Goal: Task Accomplishment & Management: Manage account settings

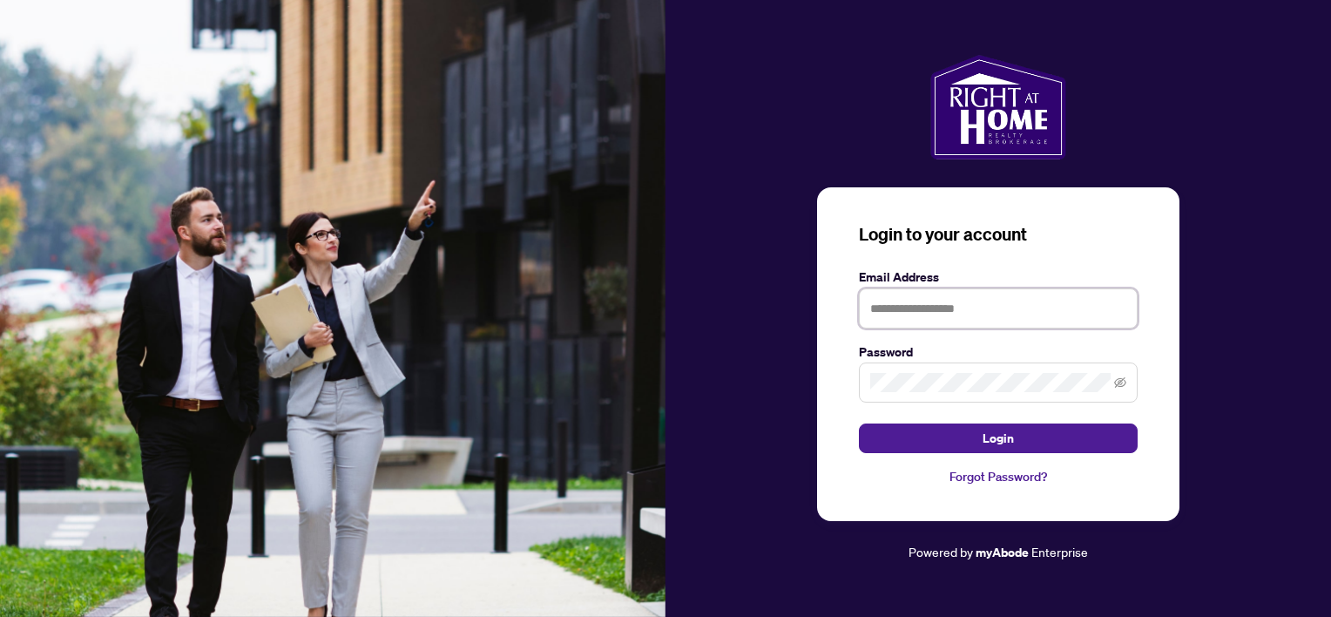
click at [928, 303] on input "text" at bounding box center [998, 308] width 279 height 40
type input "**********"
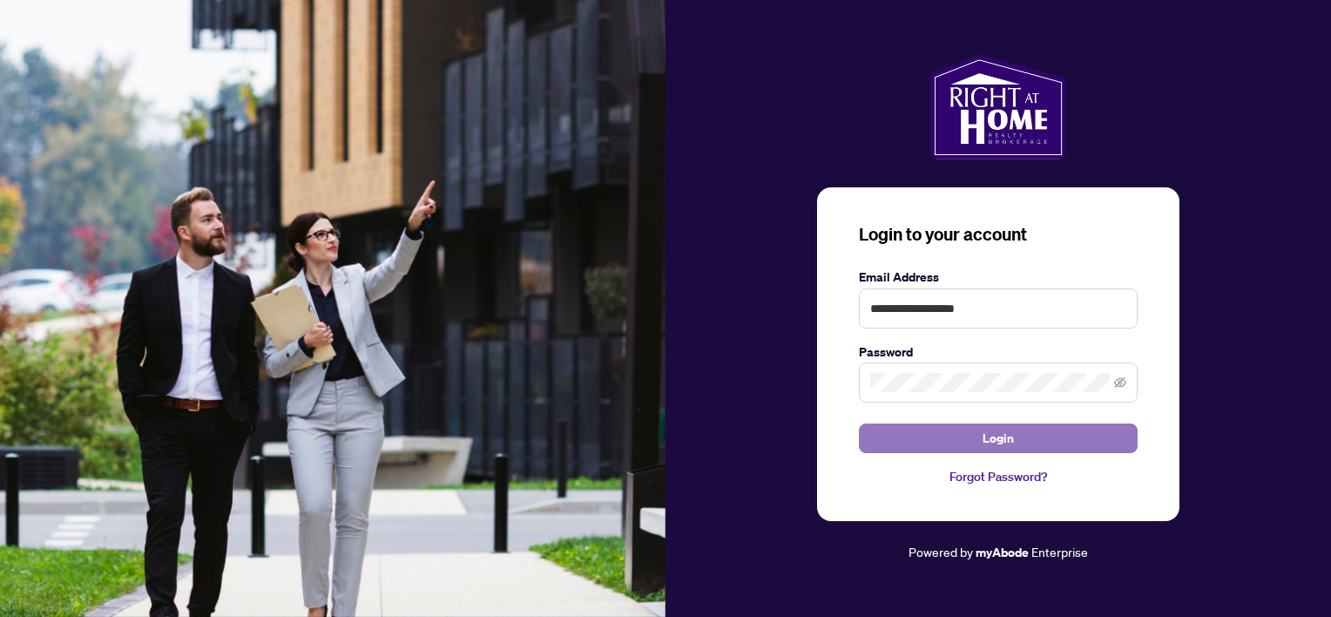
click at [1015, 438] on button "Login" at bounding box center [998, 438] width 279 height 30
click at [1042, 438] on button "Login" at bounding box center [998, 438] width 279 height 30
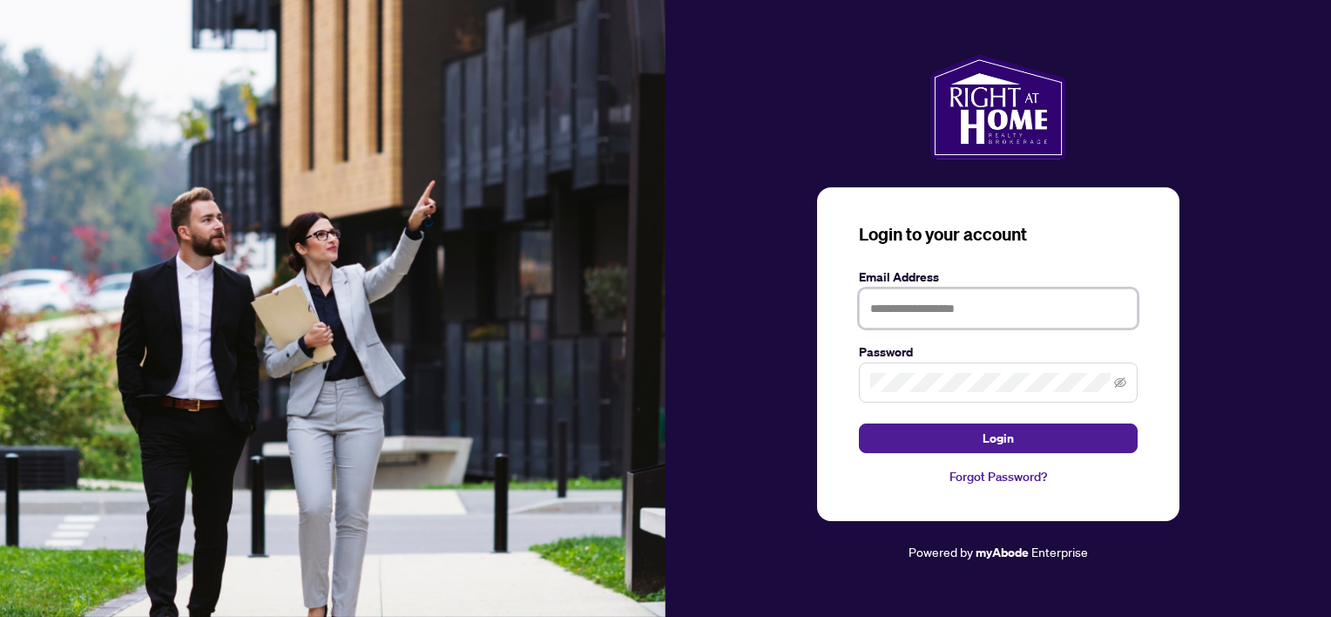
click at [939, 322] on input "text" at bounding box center [998, 308] width 279 height 40
type input "**********"
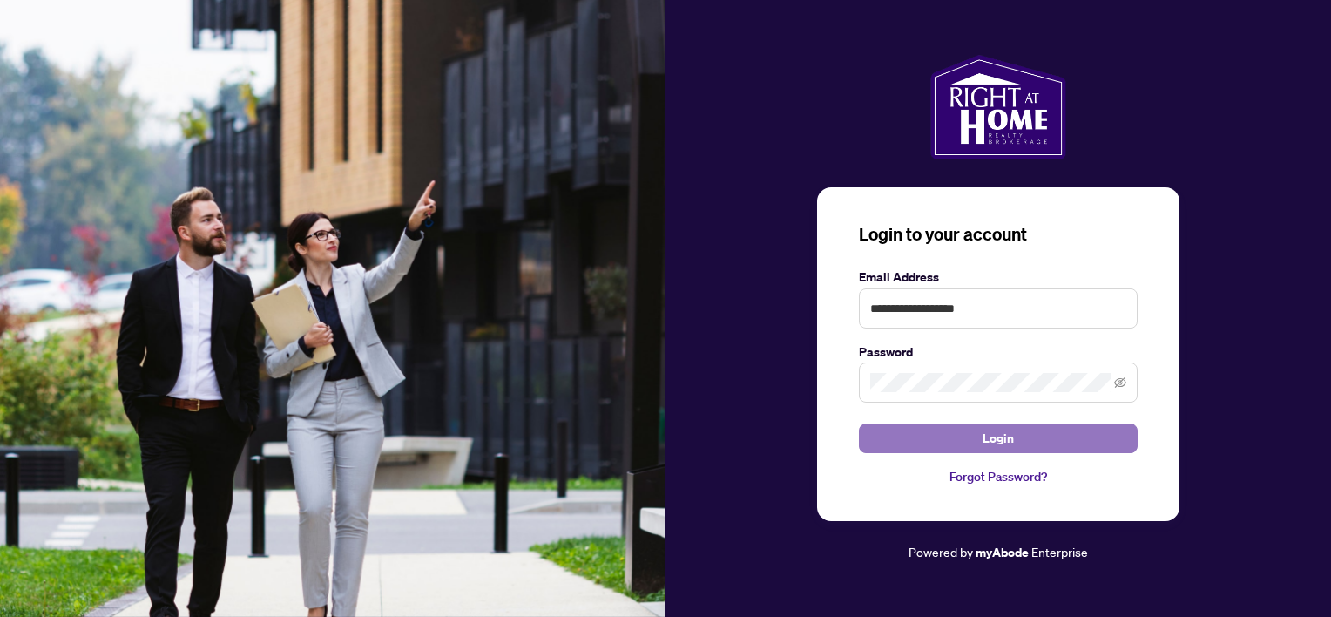
click at [1006, 444] on span "Login" at bounding box center [998, 438] width 31 height 28
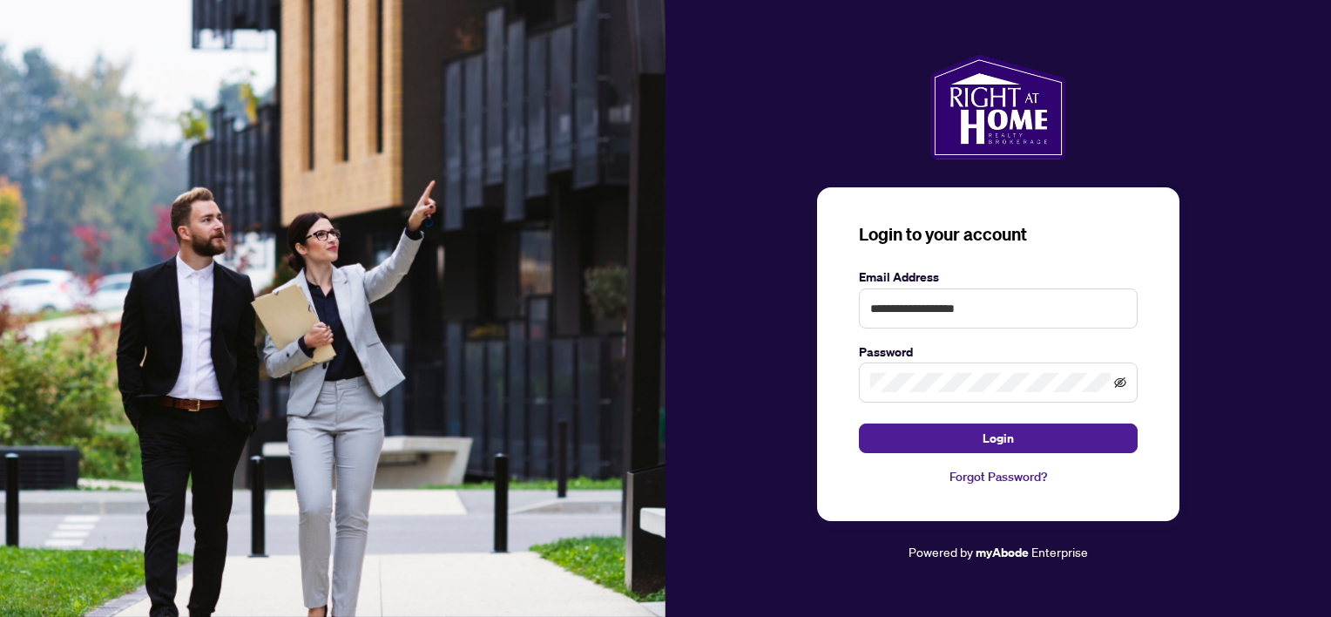
click at [1121, 386] on icon "eye-invisible" at bounding box center [1120, 382] width 12 height 12
click at [1121, 386] on icon "eye" at bounding box center [1120, 382] width 12 height 12
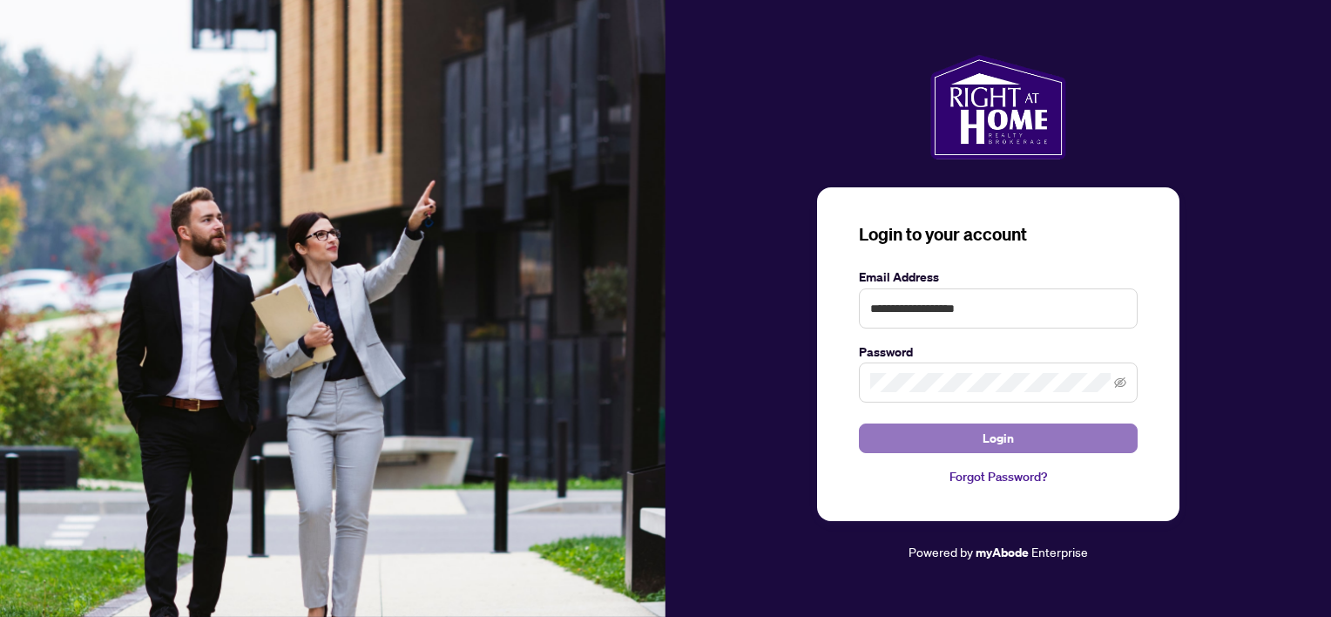
click at [985, 437] on span "Login" at bounding box center [998, 438] width 31 height 28
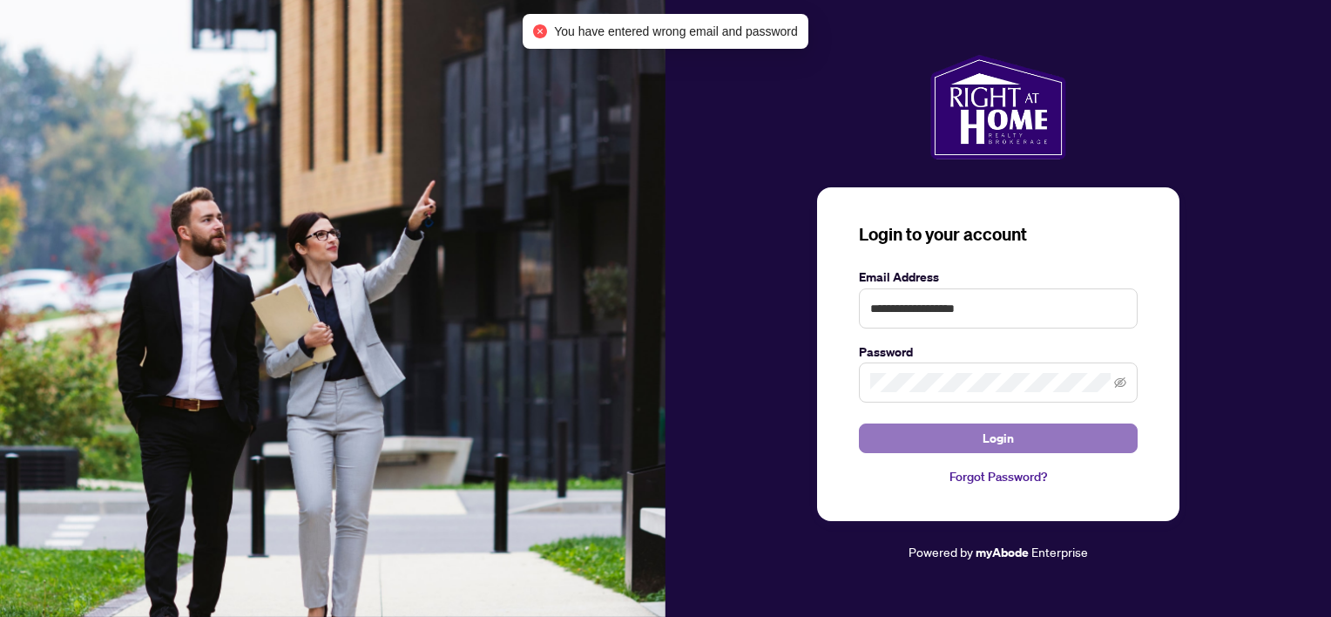
click at [985, 437] on span "Login" at bounding box center [998, 438] width 31 height 28
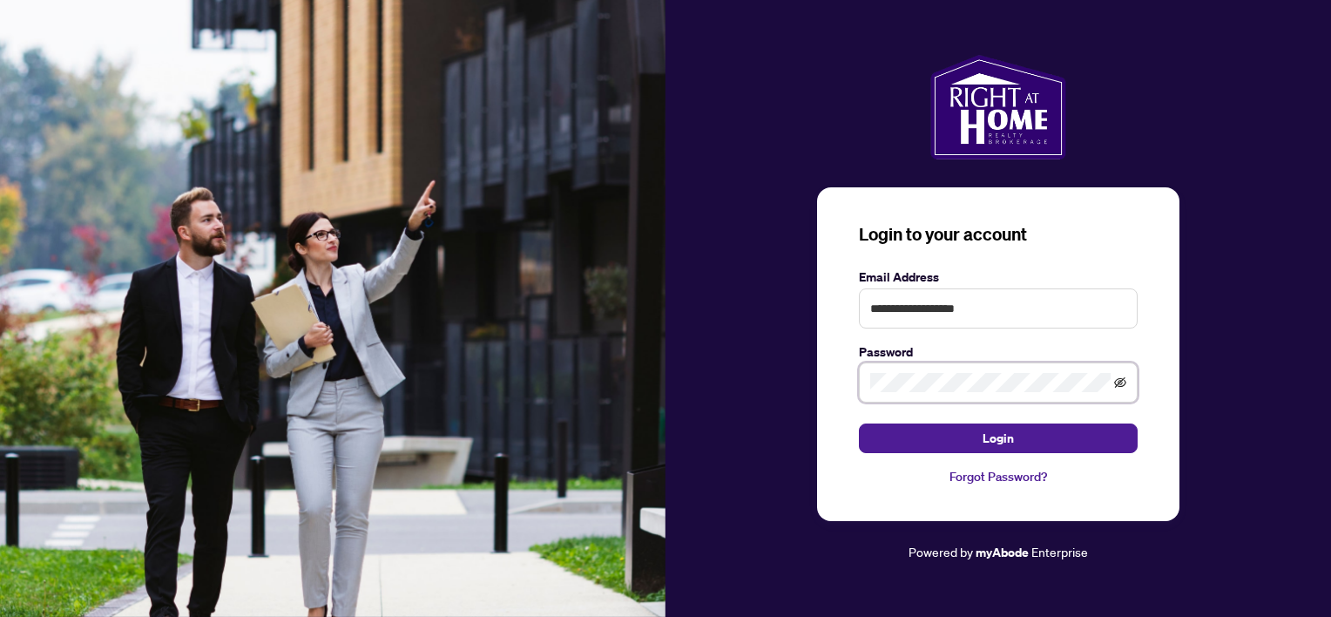
click at [1120, 383] on icon "eye-invisible" at bounding box center [1120, 382] width 12 height 12
click at [812, 376] on div "**********" at bounding box center [999, 309] width 666 height 508
click at [1012, 349] on label "Password" at bounding box center [998, 351] width 279 height 19
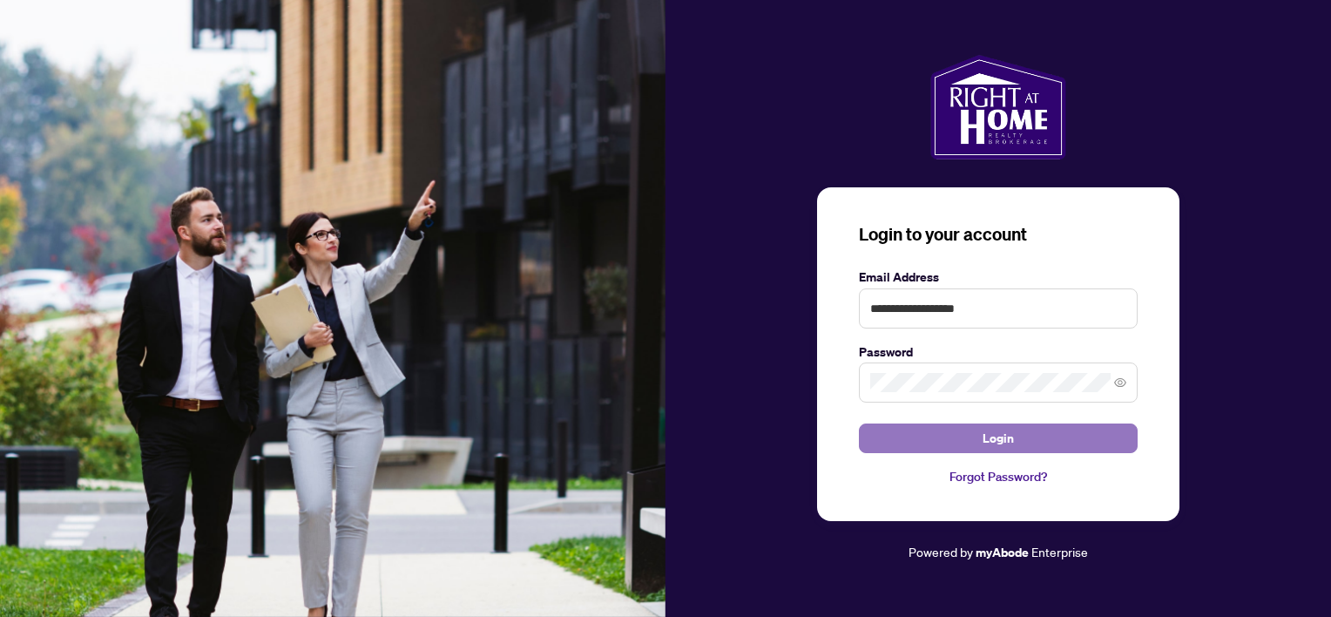
click at [1032, 439] on button "Login" at bounding box center [998, 438] width 279 height 30
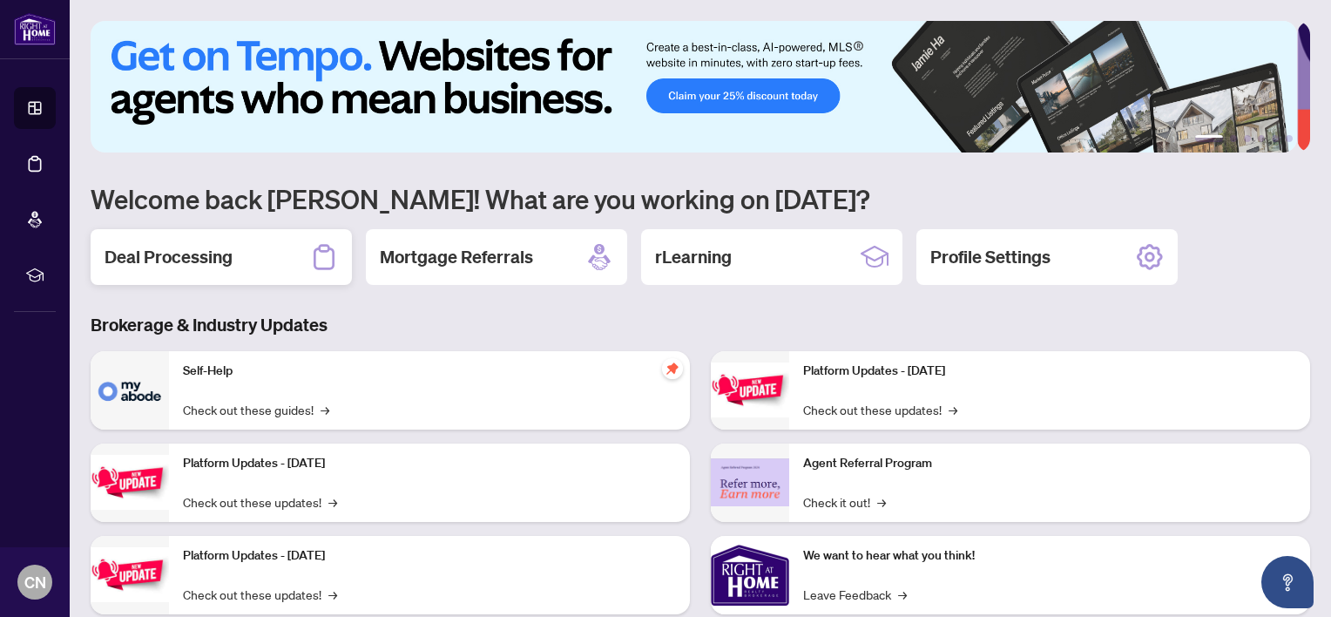
click at [242, 254] on div "Deal Processing" at bounding box center [221, 257] width 261 height 56
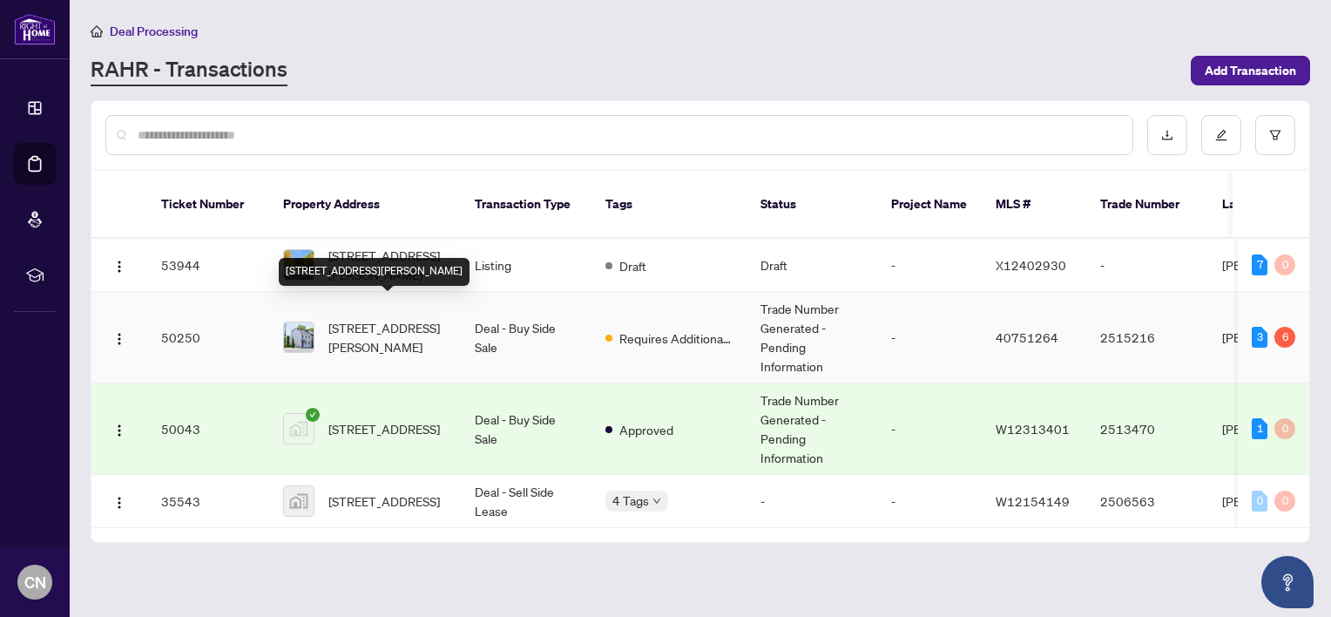
click at [404, 318] on span "275 Main Street, Hamilton, ON L8P 1J7, Canada" at bounding box center [387, 337] width 118 height 38
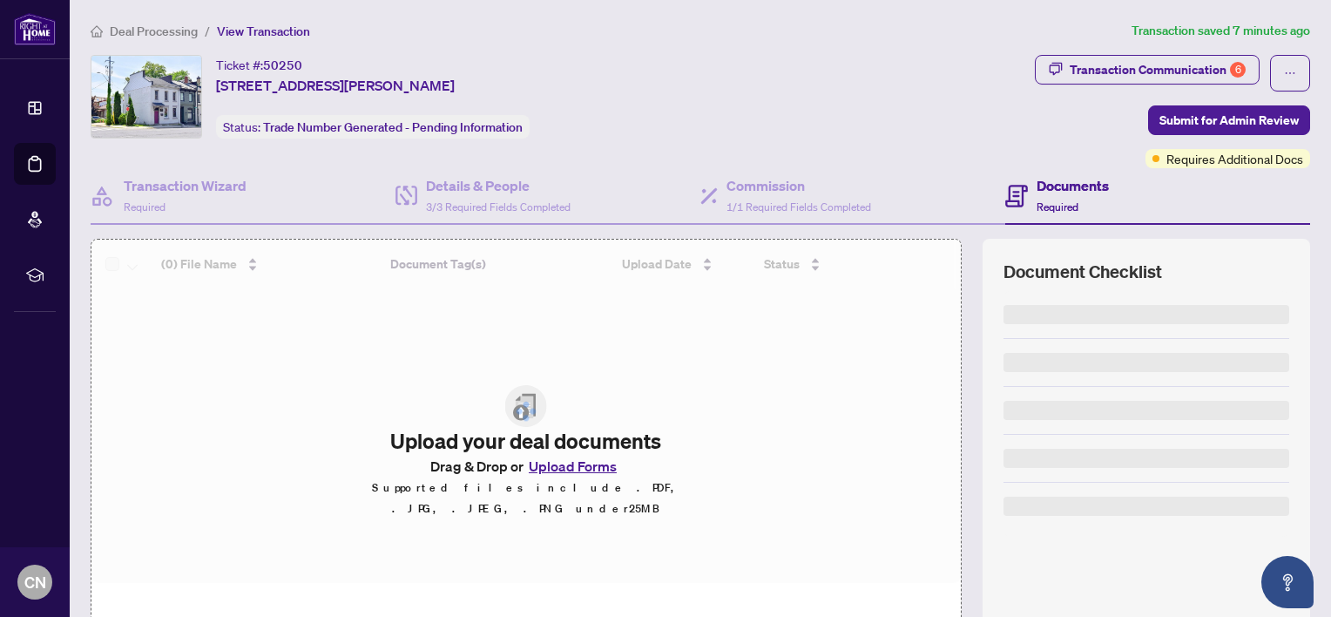
scroll to position [87, 0]
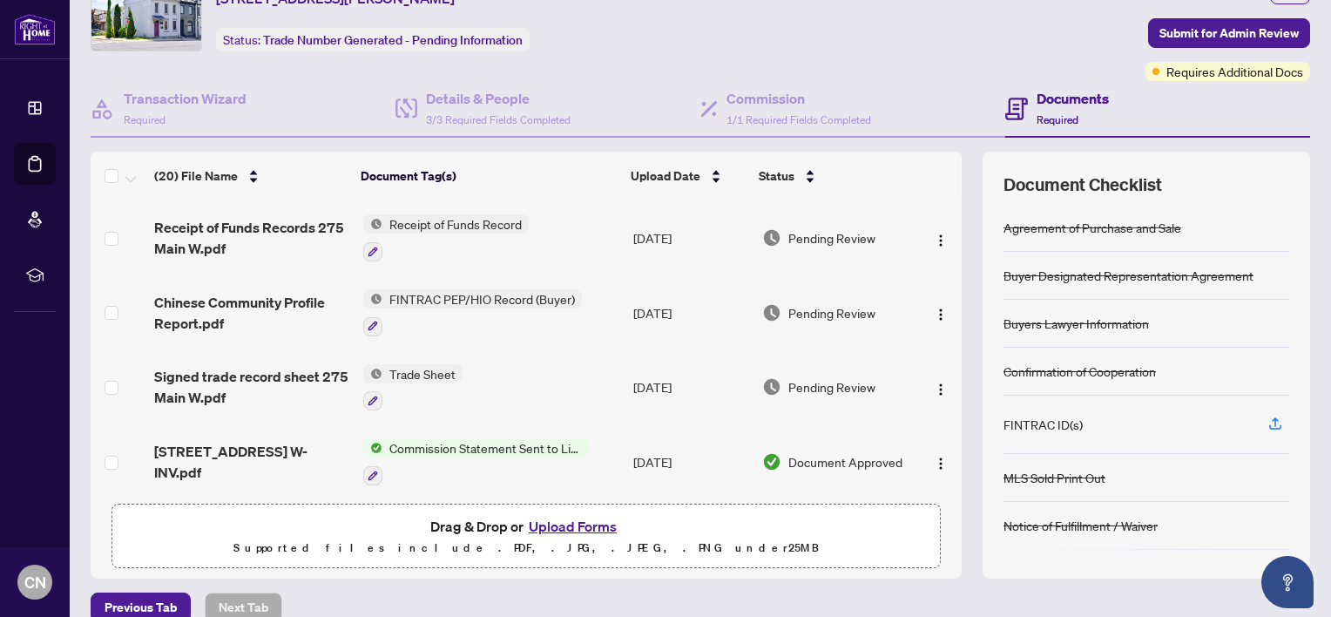
click at [592, 529] on button "Upload Forms" at bounding box center [573, 526] width 98 height 23
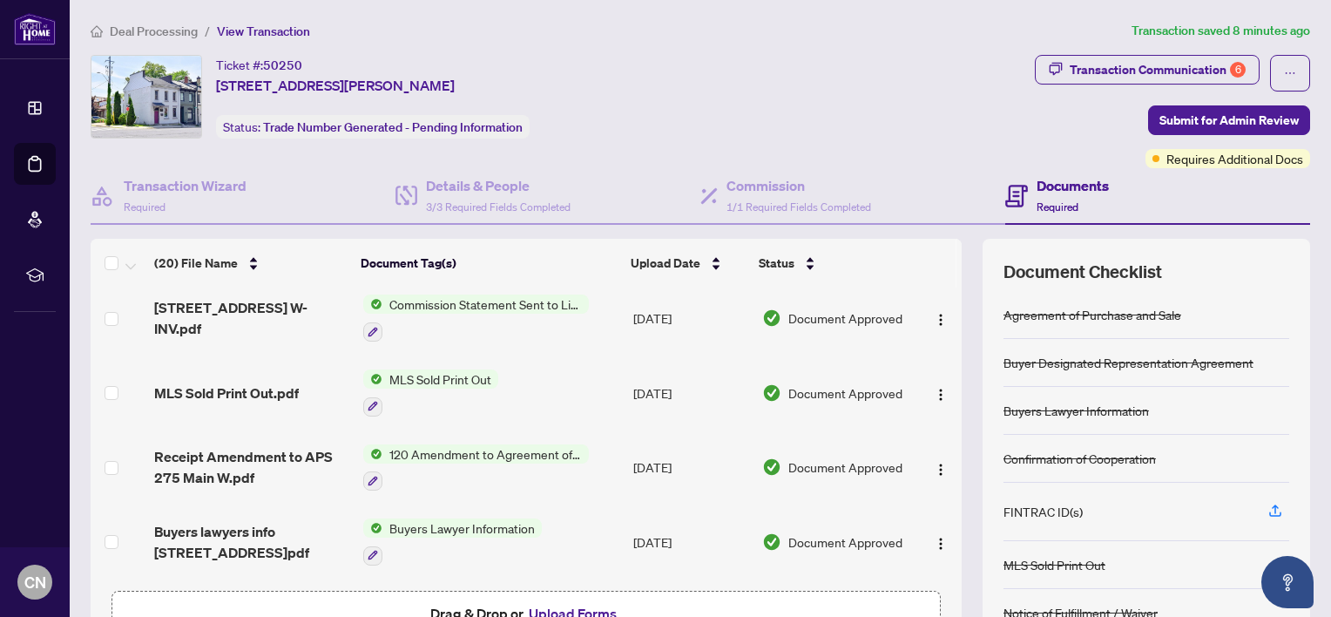
scroll to position [261, 0]
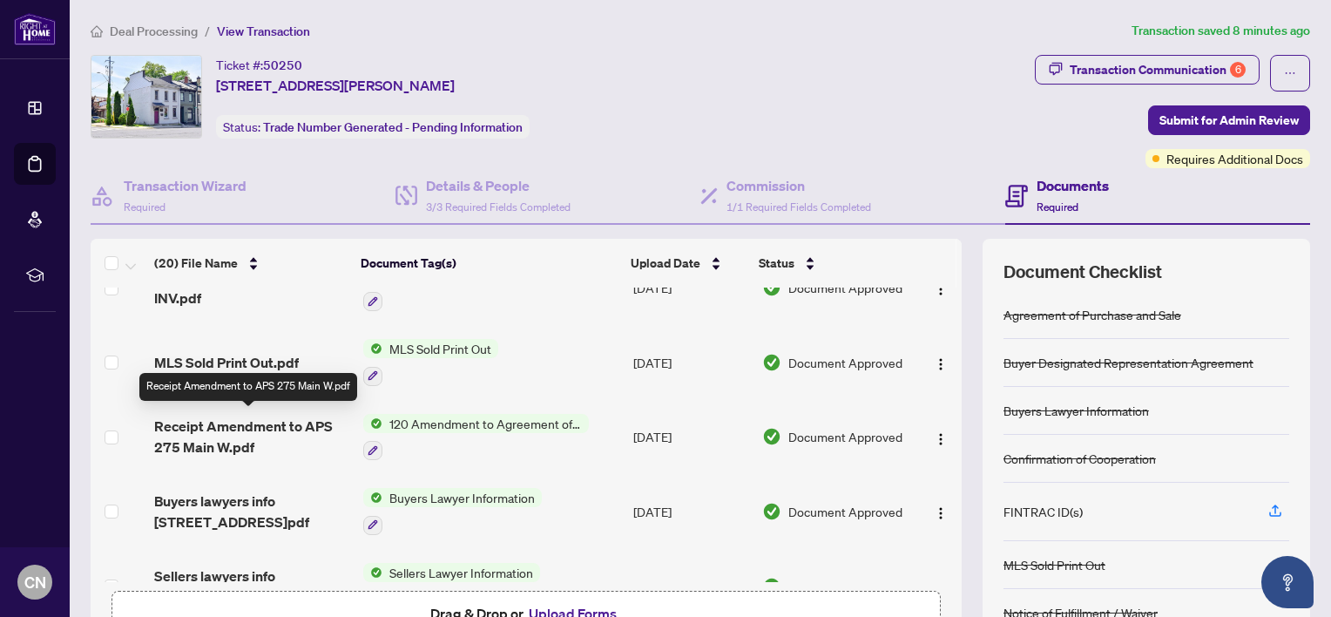
click at [261, 417] on span "Receipt Amendment to APS 275 Main W.pdf" at bounding box center [251, 437] width 194 height 42
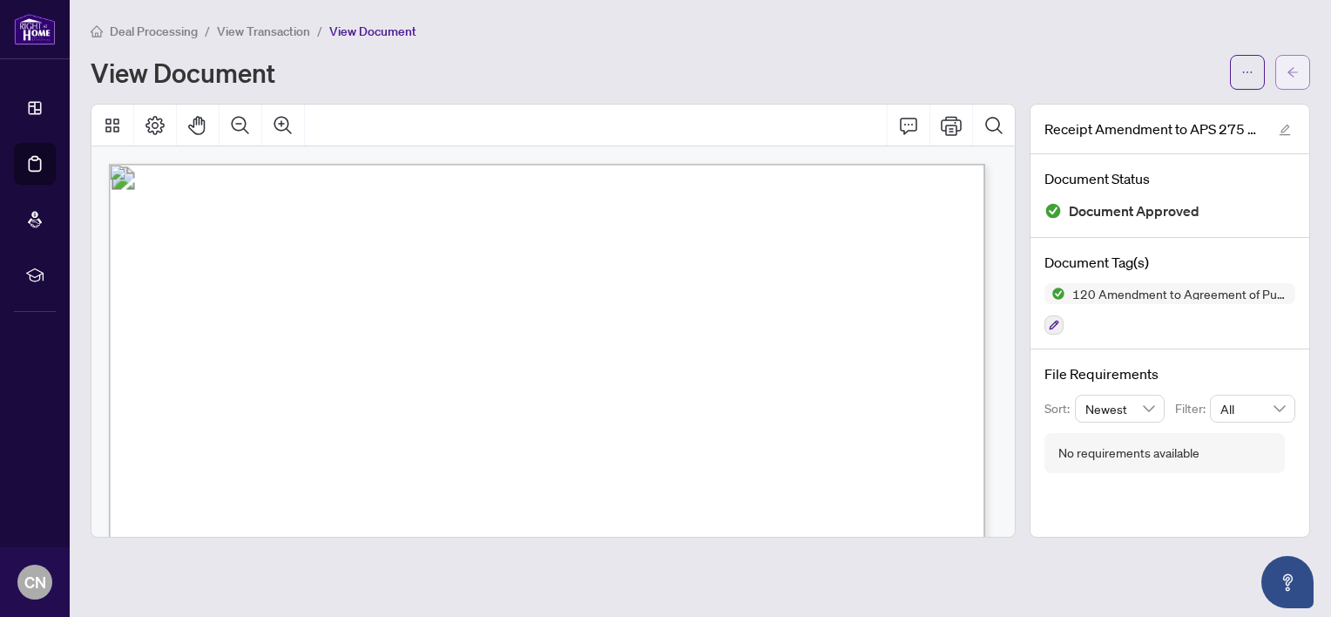
click at [1280, 68] on button "button" at bounding box center [1293, 72] width 35 height 35
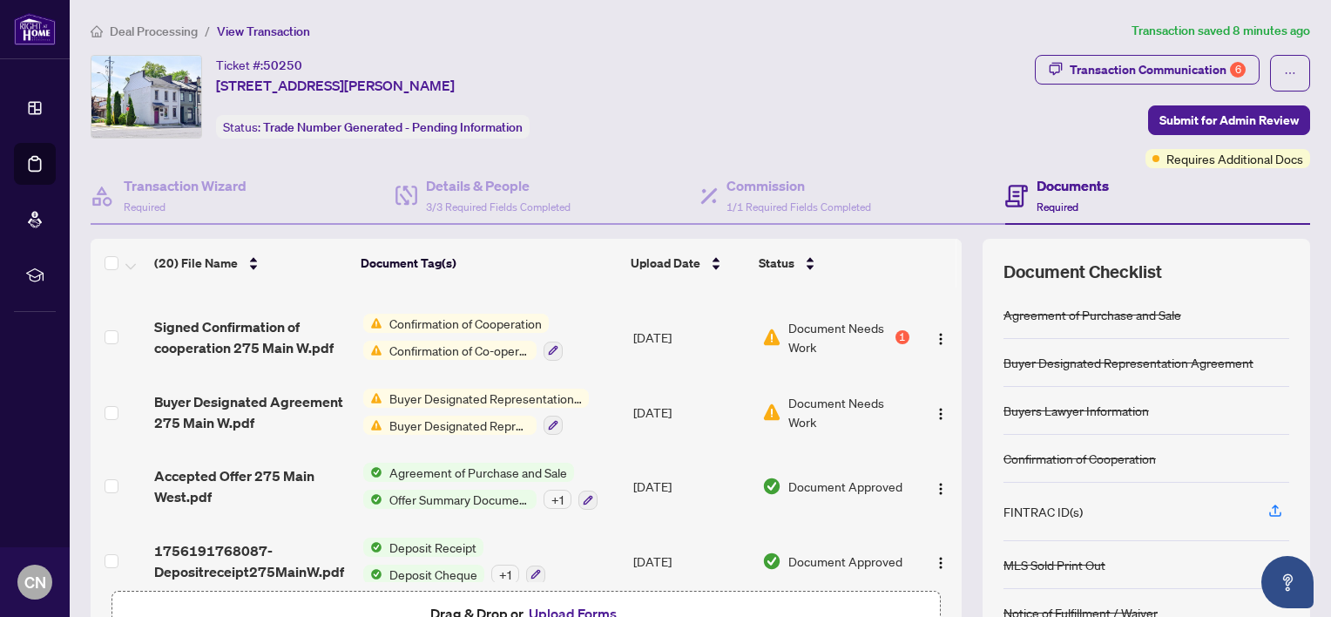
scroll to position [1170, 0]
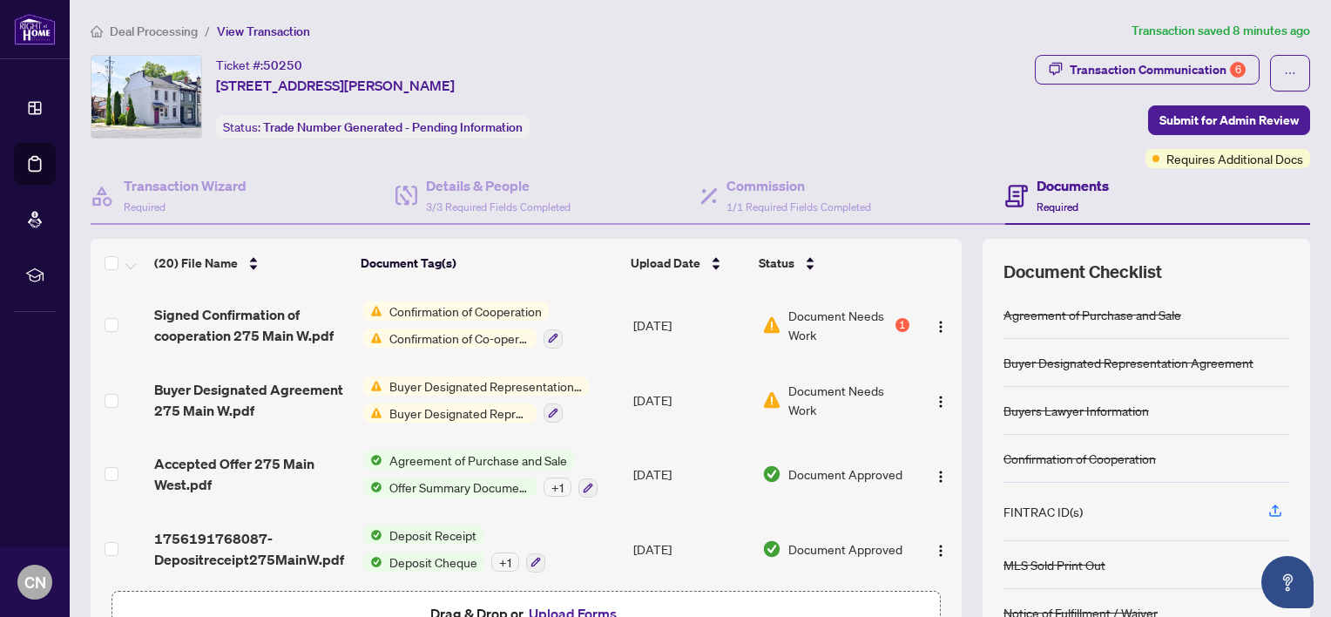
click at [541, 608] on button "Upload Forms" at bounding box center [573, 613] width 98 height 23
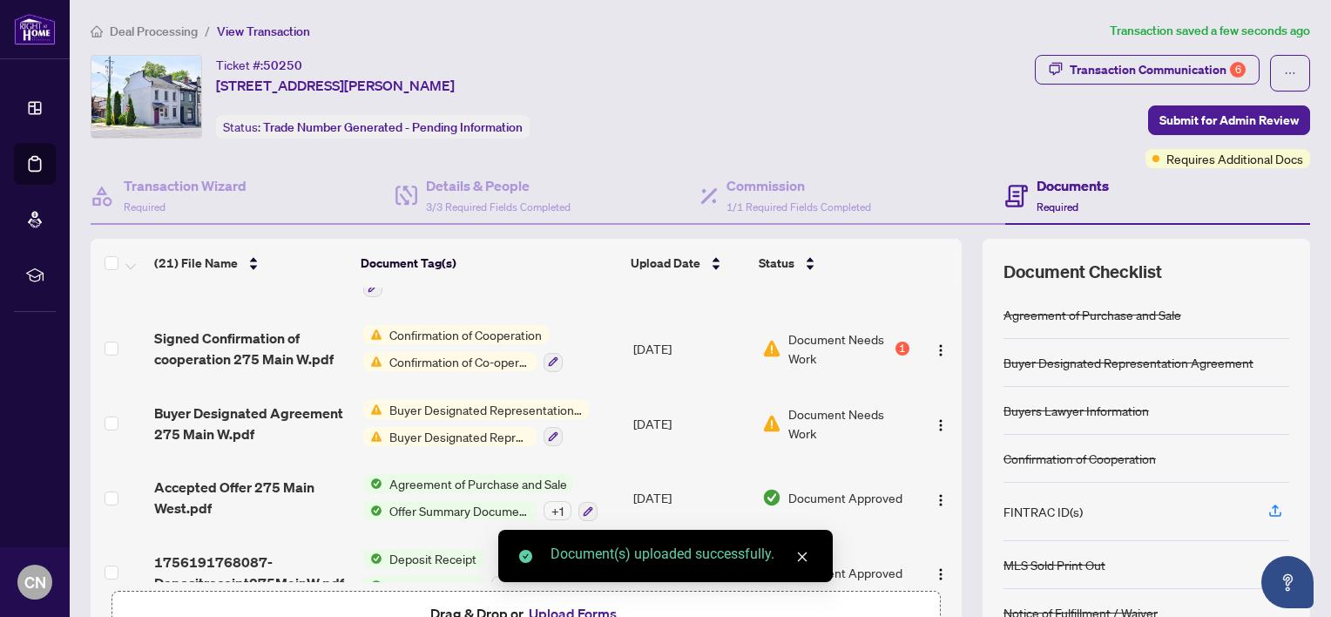
scroll to position [1240, 0]
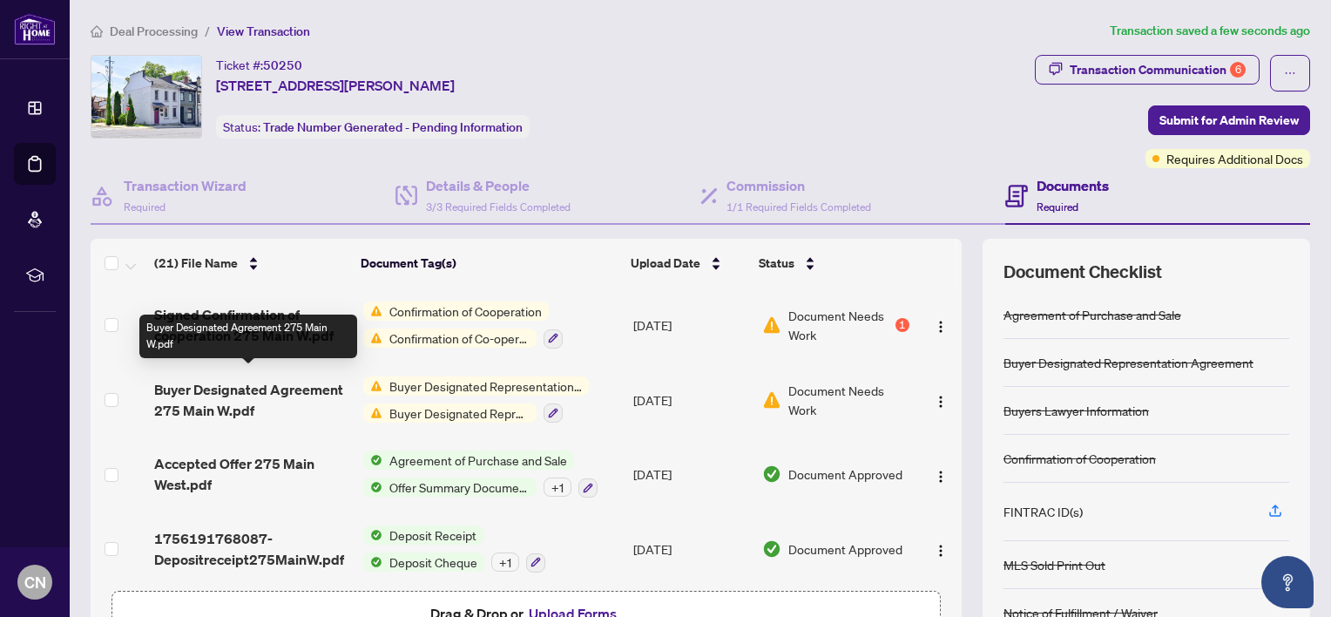
click at [254, 380] on span "Buyer Designated Agreement 275 Main W.pdf" at bounding box center [251, 400] width 194 height 42
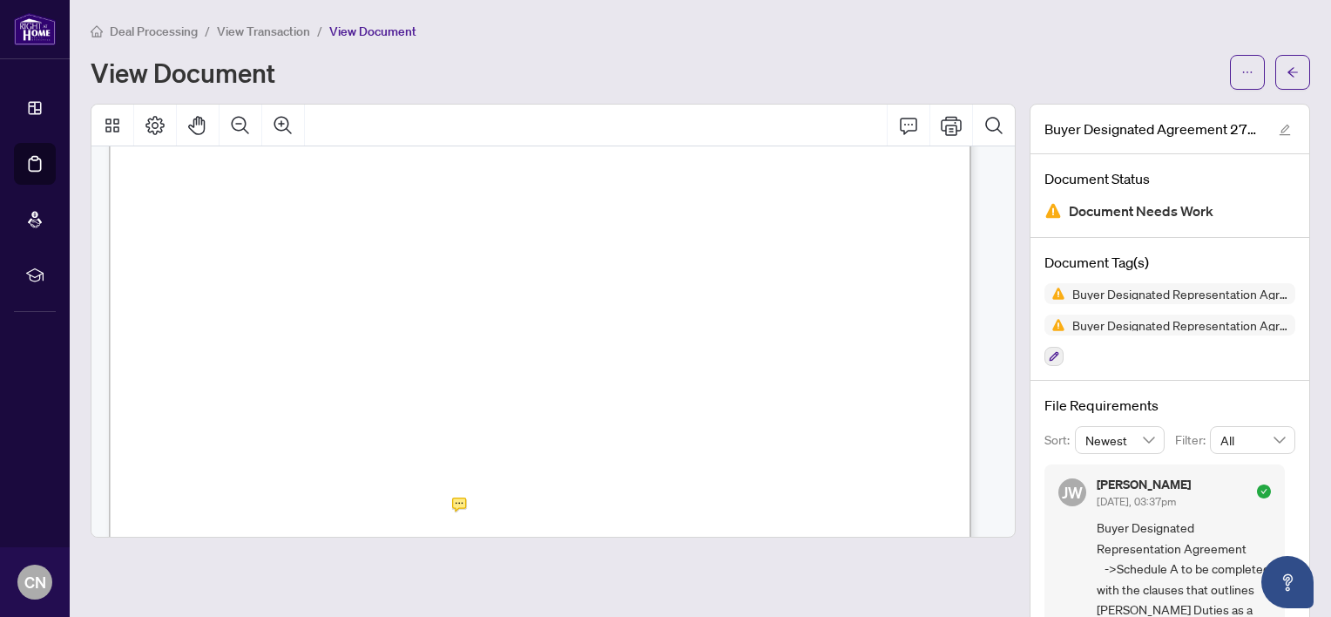
scroll to position [3247, 0]
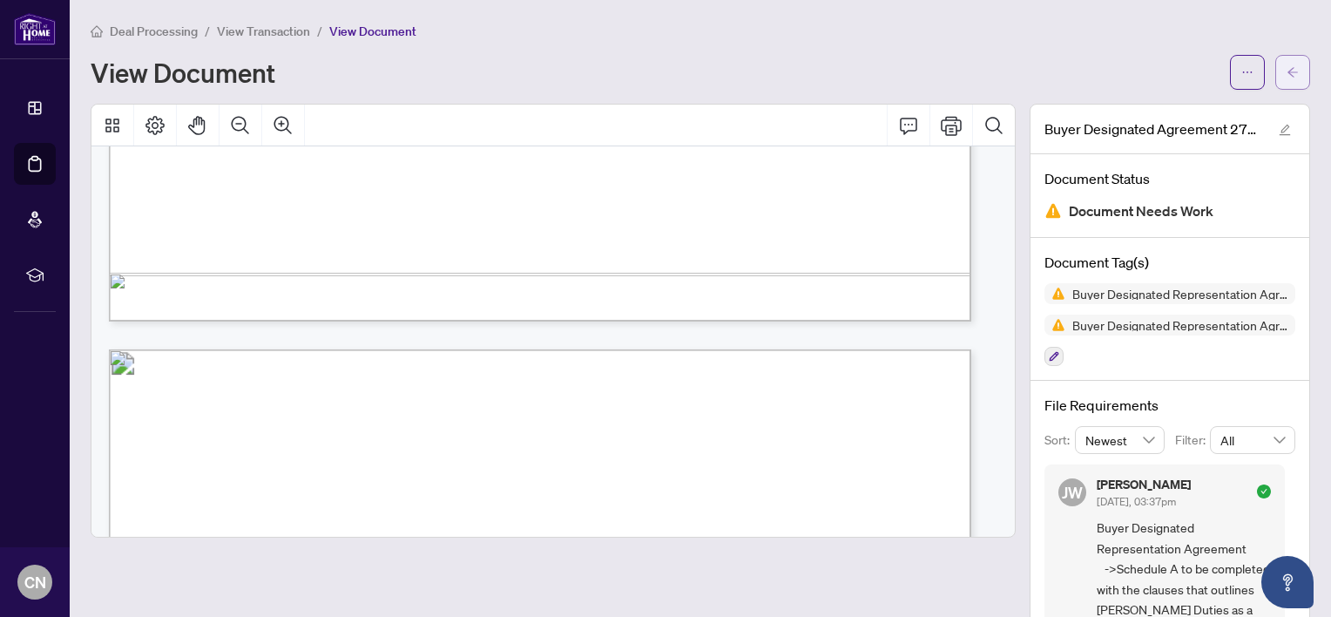
click at [1287, 73] on icon "arrow-left" at bounding box center [1293, 72] width 12 height 12
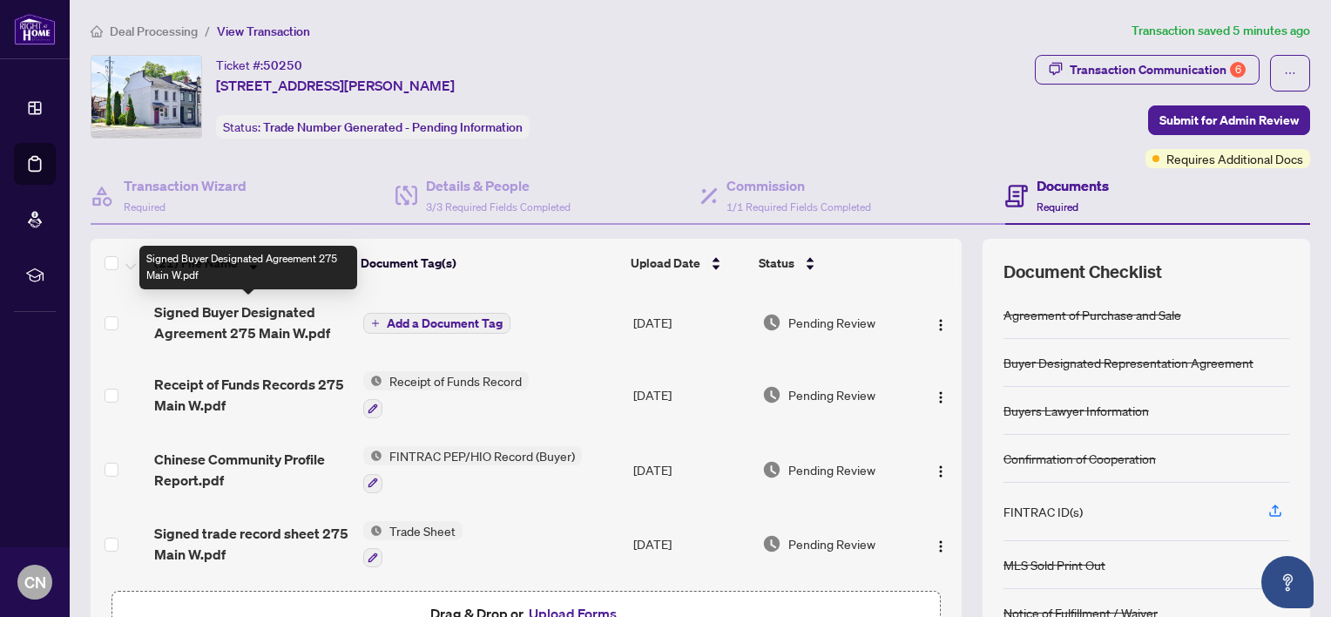
click at [262, 320] on span "Signed Buyer Designated Agreement 275 Main W.pdf" at bounding box center [251, 322] width 194 height 42
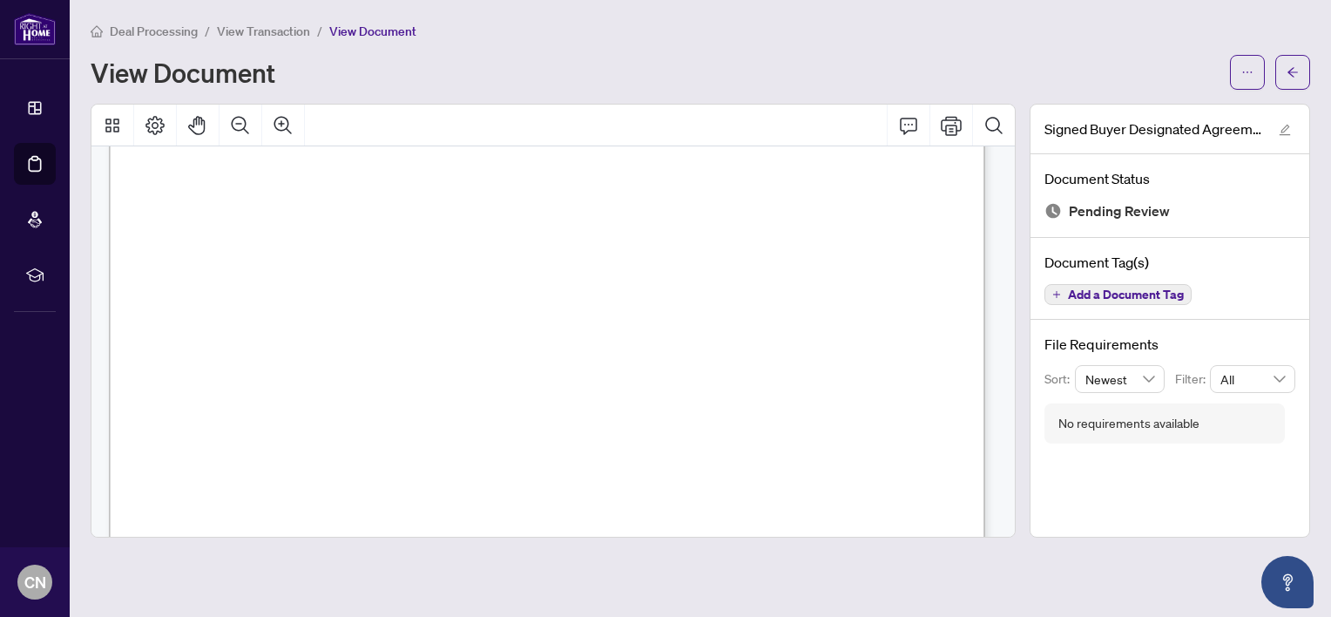
scroll to position [2409, 0]
click at [1287, 75] on icon "arrow-left" at bounding box center [1293, 72] width 12 height 12
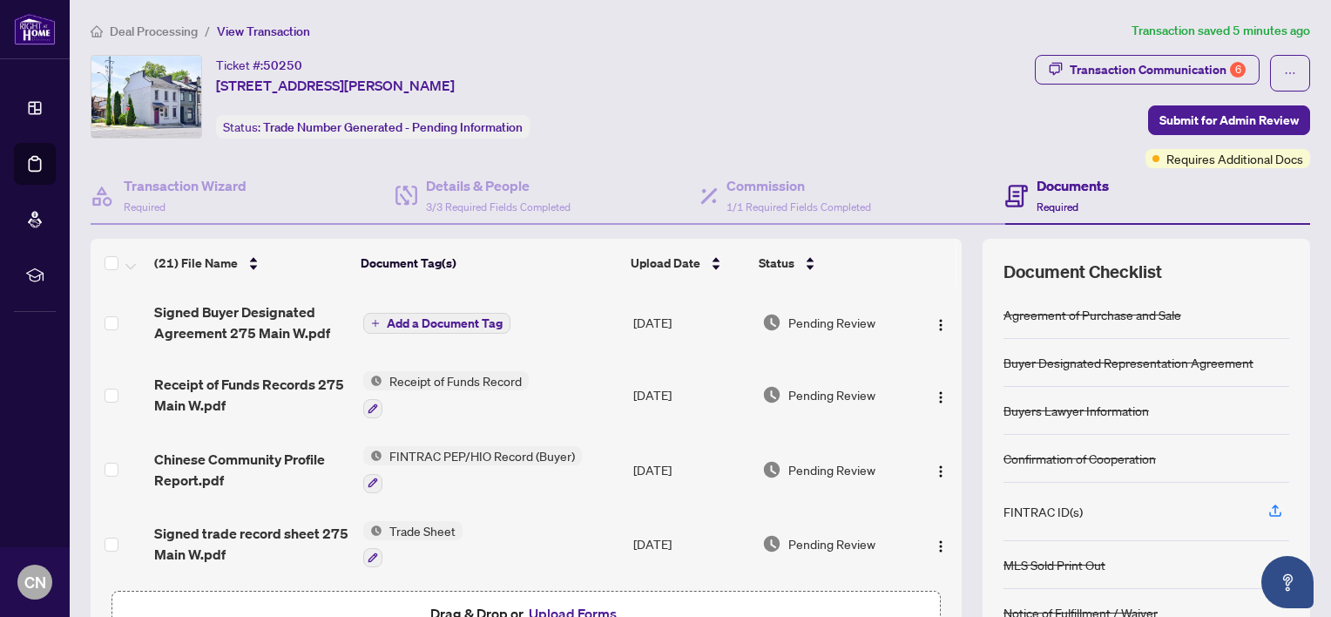
click at [426, 317] on span "Add a Document Tag" at bounding box center [445, 323] width 116 height 12
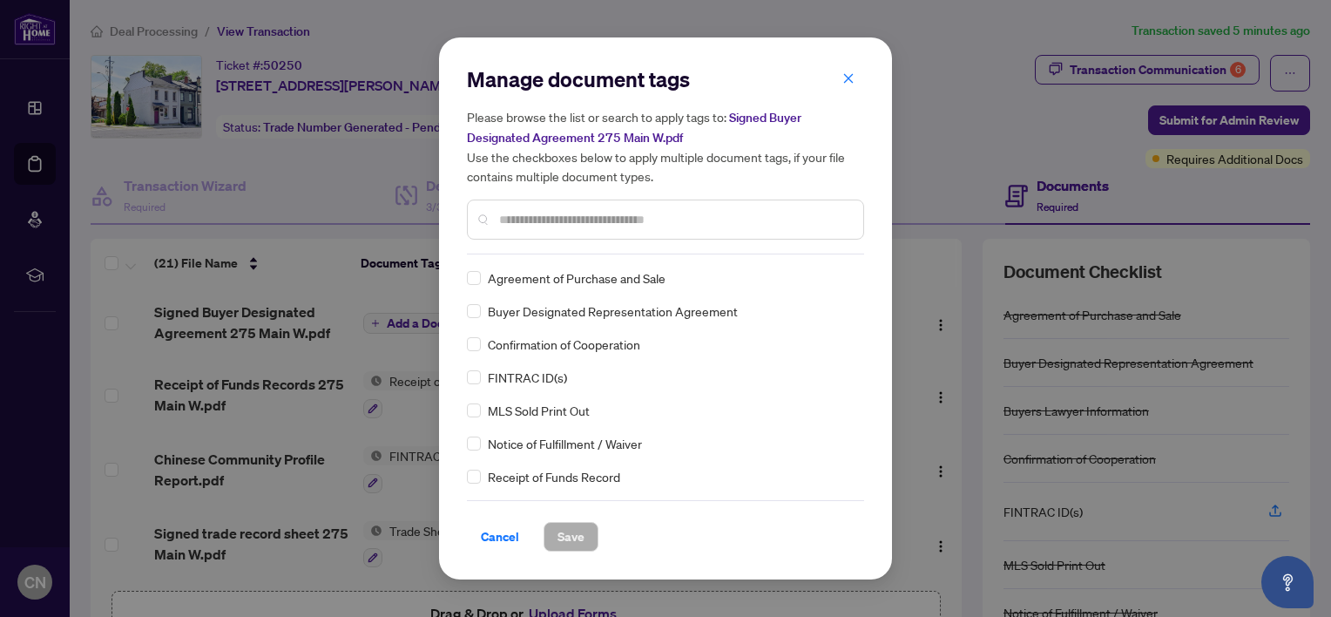
click at [649, 313] on span "Buyer Designated Representation Agreement" at bounding box center [613, 310] width 250 height 19
click at [562, 538] on span "Save" at bounding box center [571, 537] width 27 height 28
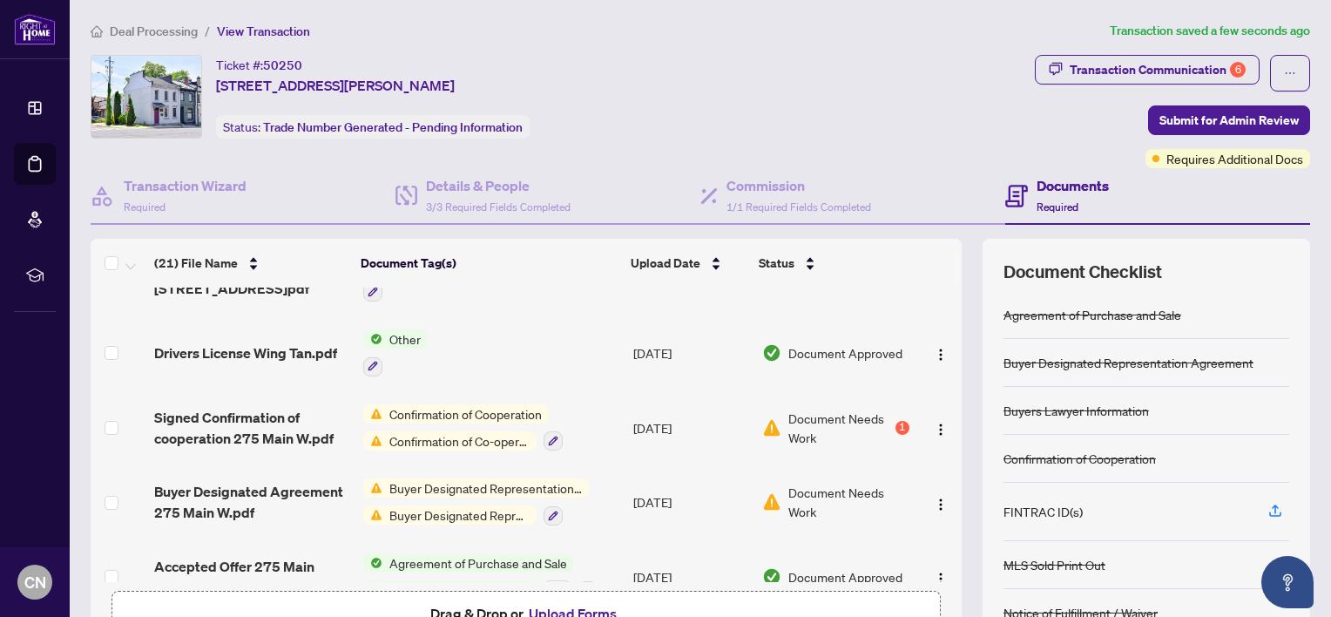
scroll to position [1244, 0]
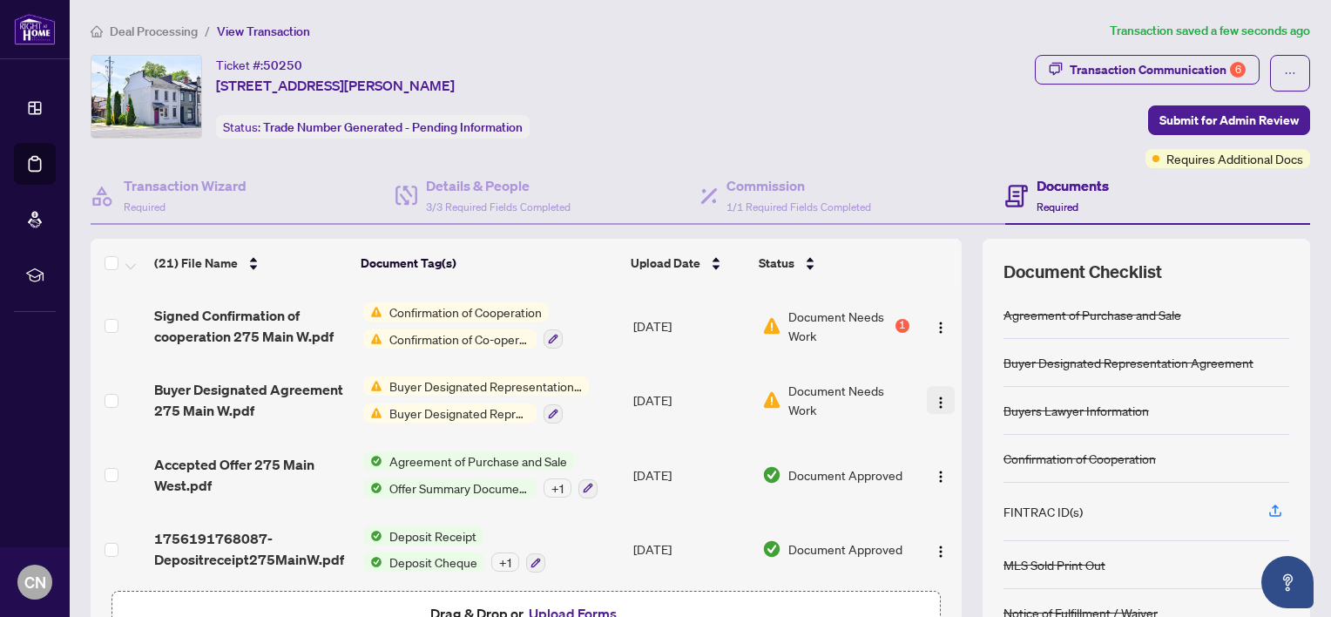
click at [934, 396] on img "button" at bounding box center [941, 403] width 14 height 14
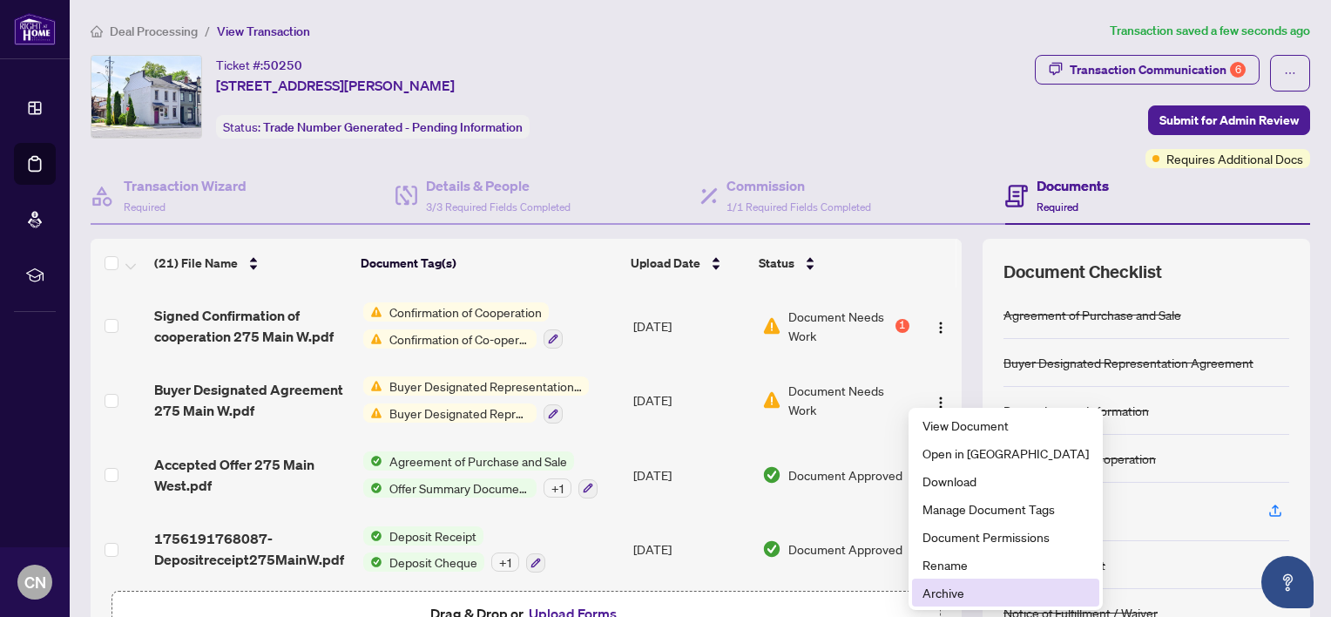
click at [962, 590] on span "Archive" at bounding box center [1006, 592] width 166 height 19
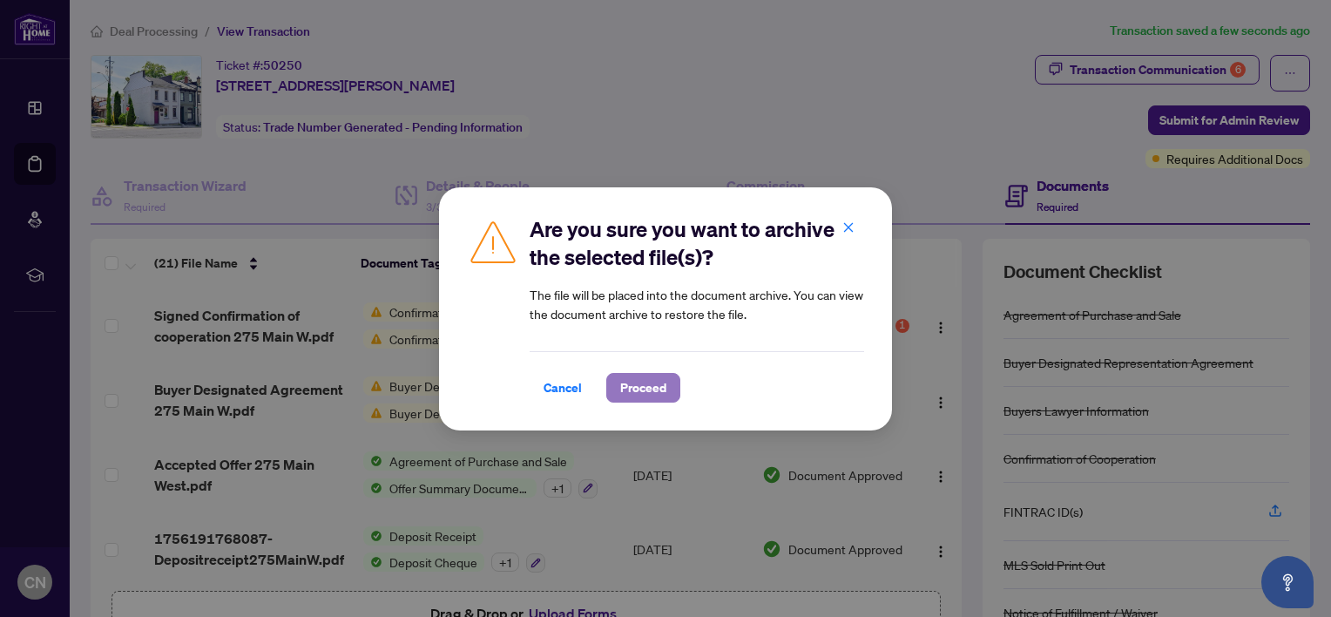
click at [626, 376] on span "Proceed" at bounding box center [643, 388] width 46 height 28
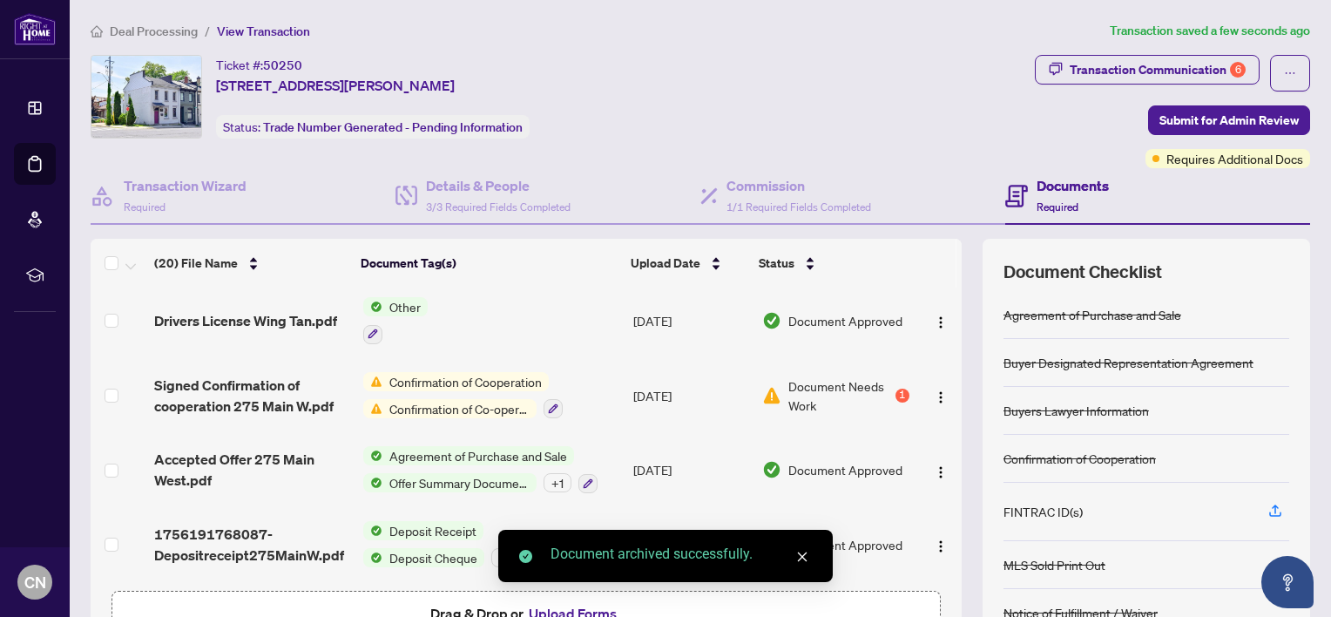
scroll to position [1170, 0]
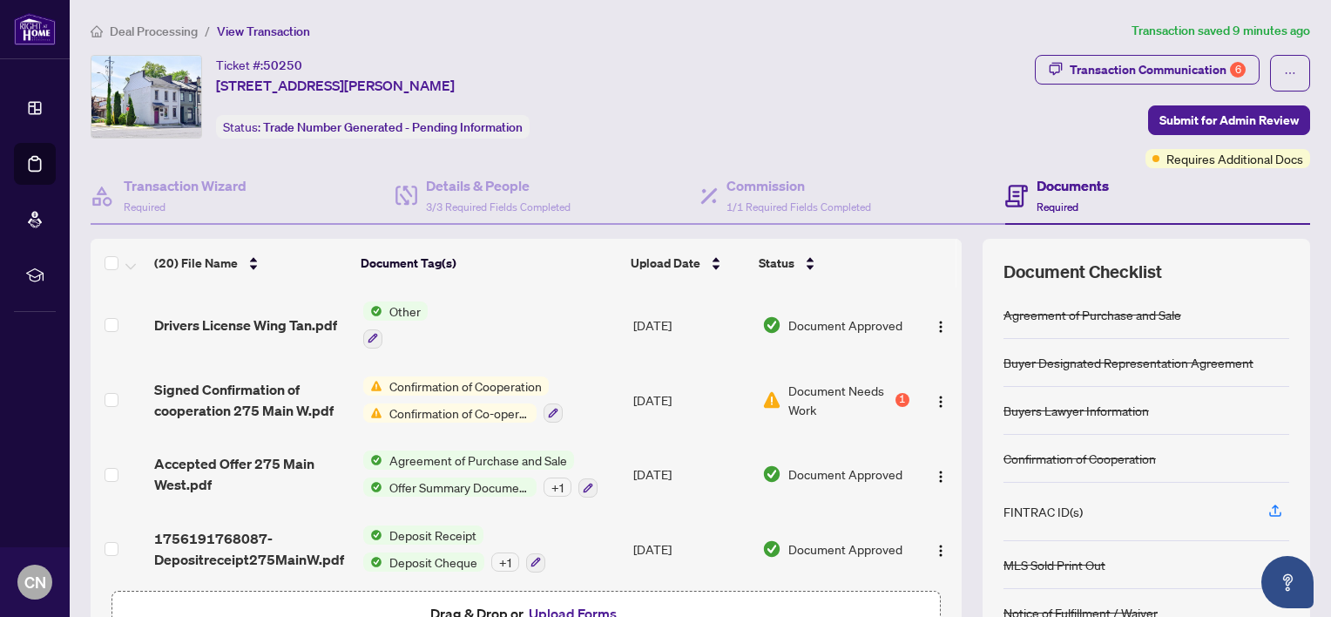
click at [966, 63] on div "Ticket #: 50250 275 Main Street, Hamilton, ON L8P 1J7, Canada Status: Trade Num…" at bounding box center [560, 97] width 938 height 84
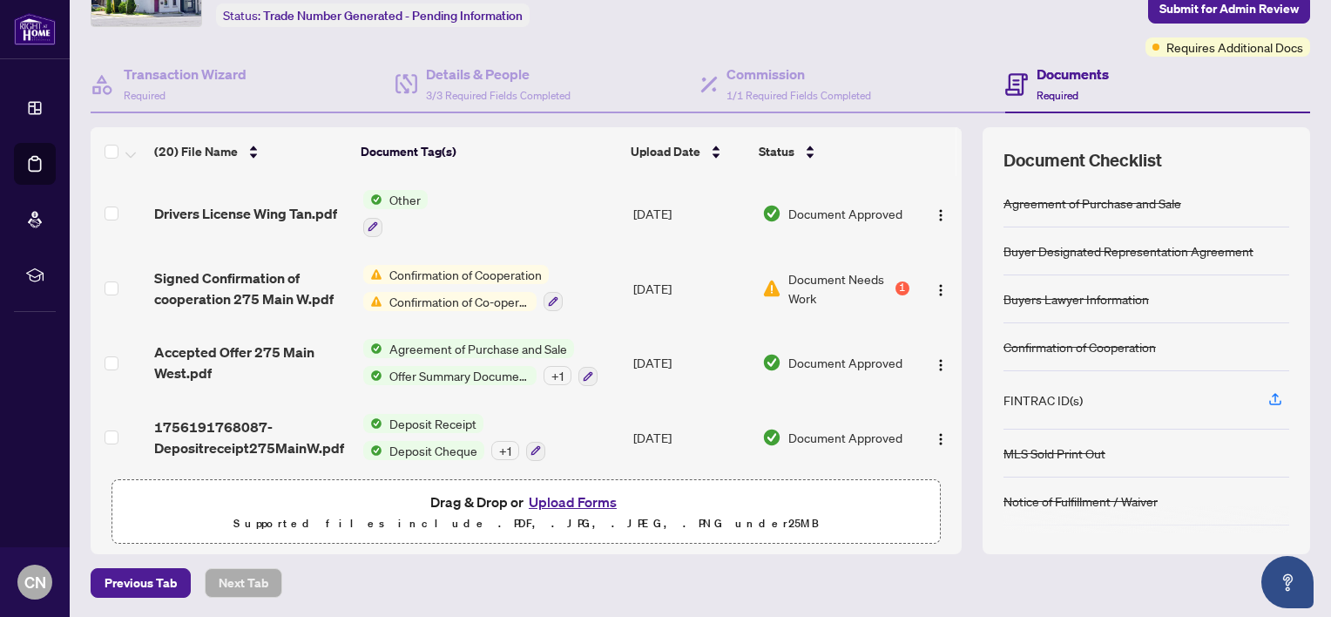
click at [504, 268] on span "Confirmation of Cooperation" at bounding box center [466, 274] width 166 height 19
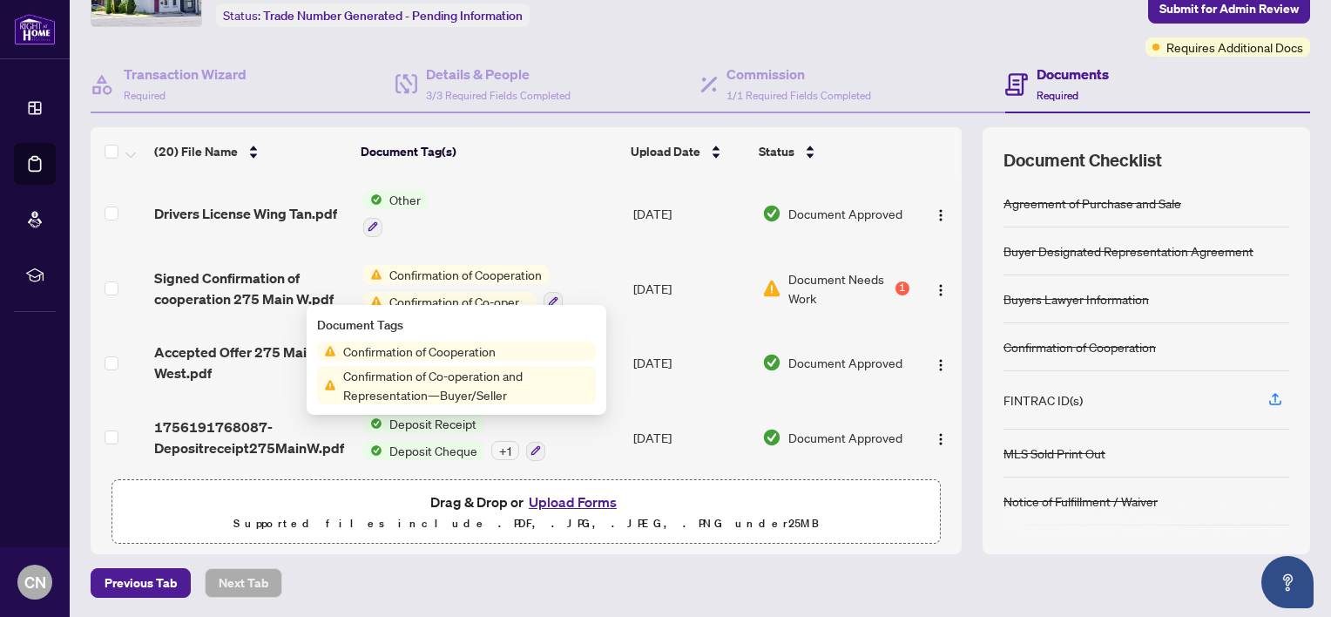
click at [896, 281] on div "1" at bounding box center [903, 288] width 14 height 14
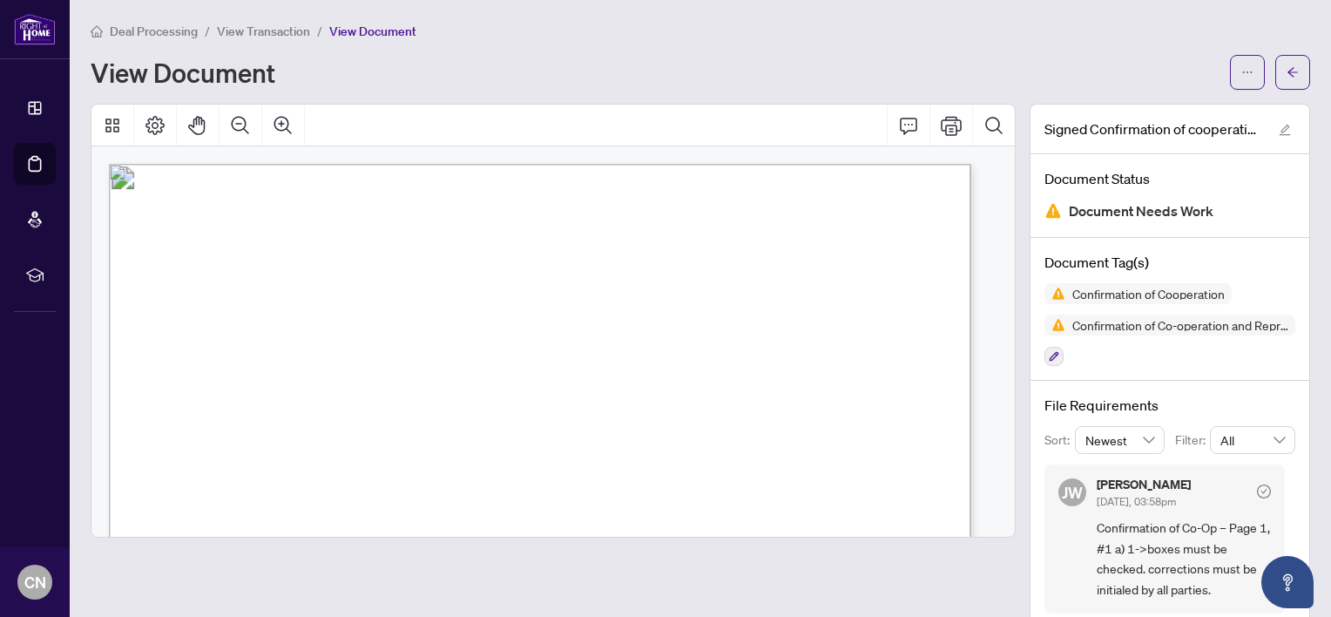
scroll to position [29, 0]
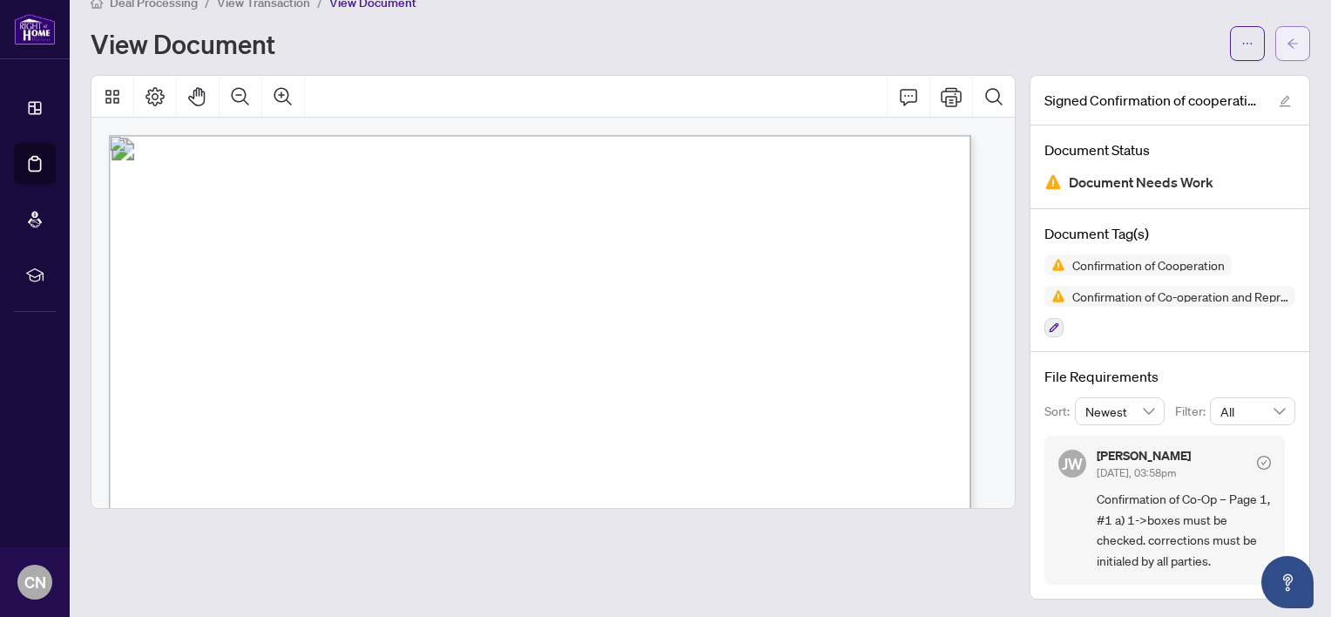
click at [1287, 38] on icon "arrow-left" at bounding box center [1293, 43] width 12 height 12
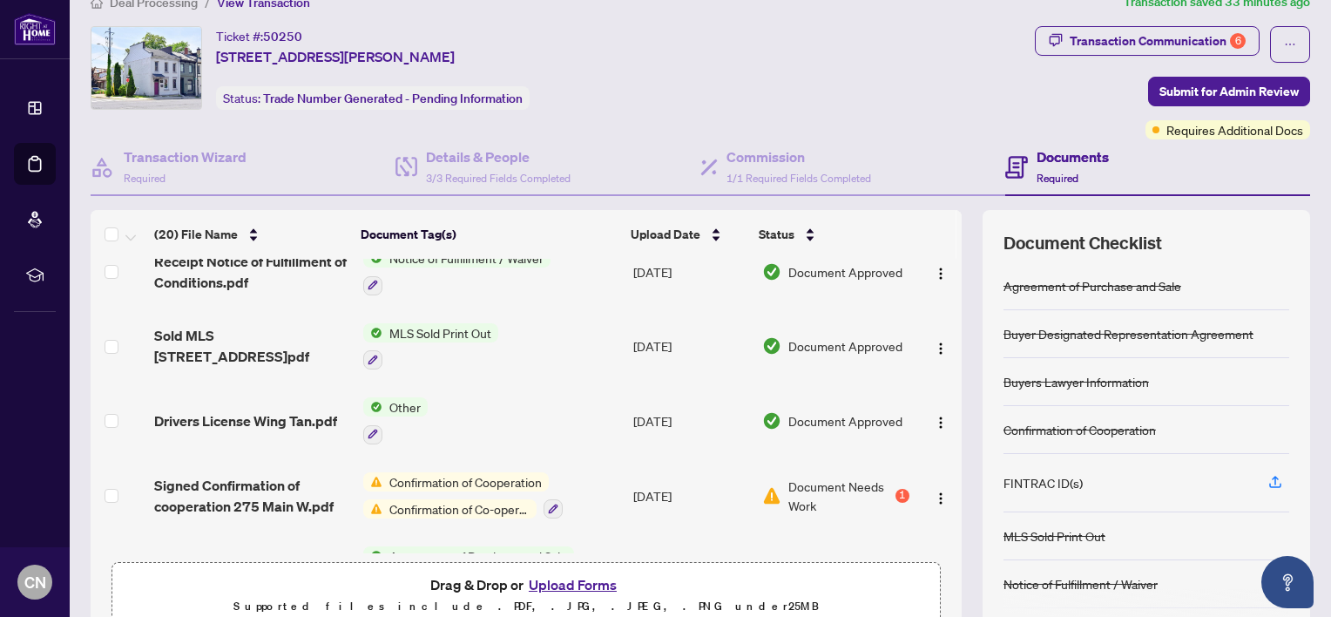
scroll to position [1170, 0]
